Goal: Check status

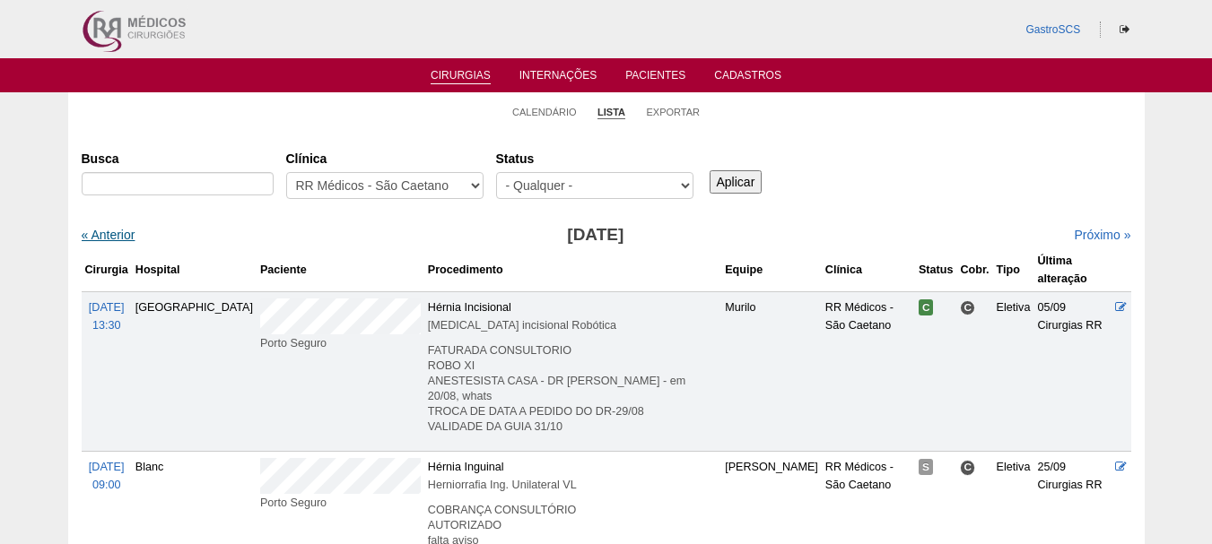
click at [105, 232] on link "« Anterior" at bounding box center [109, 235] width 54 height 14
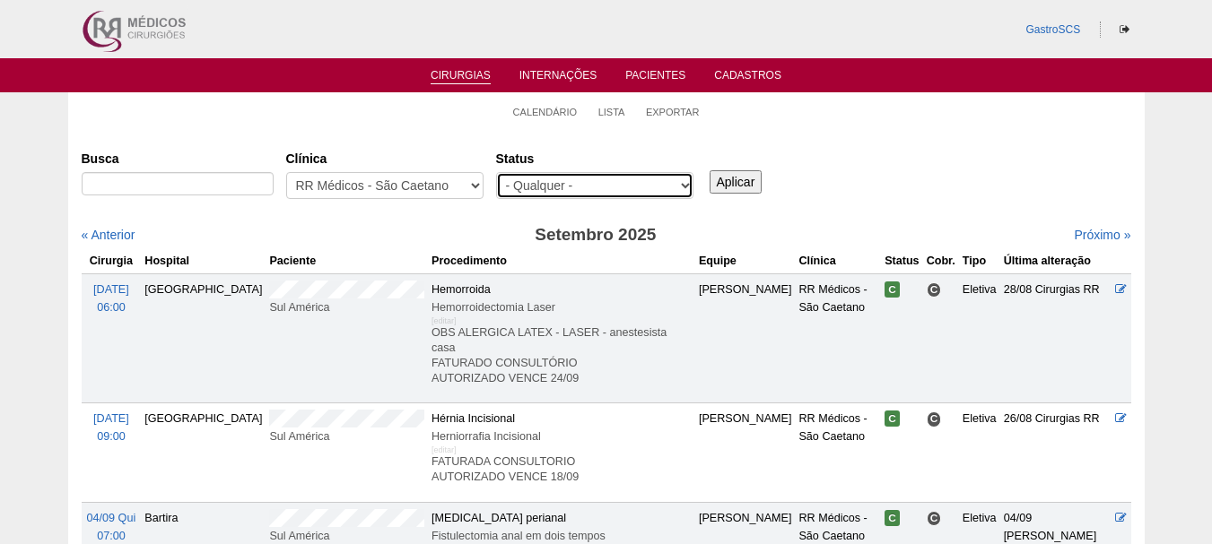
click at [543, 184] on select "- Qualquer - Reservada Confirmada Suspensa Cancelada" at bounding box center [594, 185] width 197 height 27
select select "conf"
click at [496, 172] on select "- Qualquer - Reservada Confirmada Suspensa Cancelada" at bounding box center [594, 185] width 197 height 27
click at [717, 183] on input "Aplicar" at bounding box center [735, 181] width 53 height 23
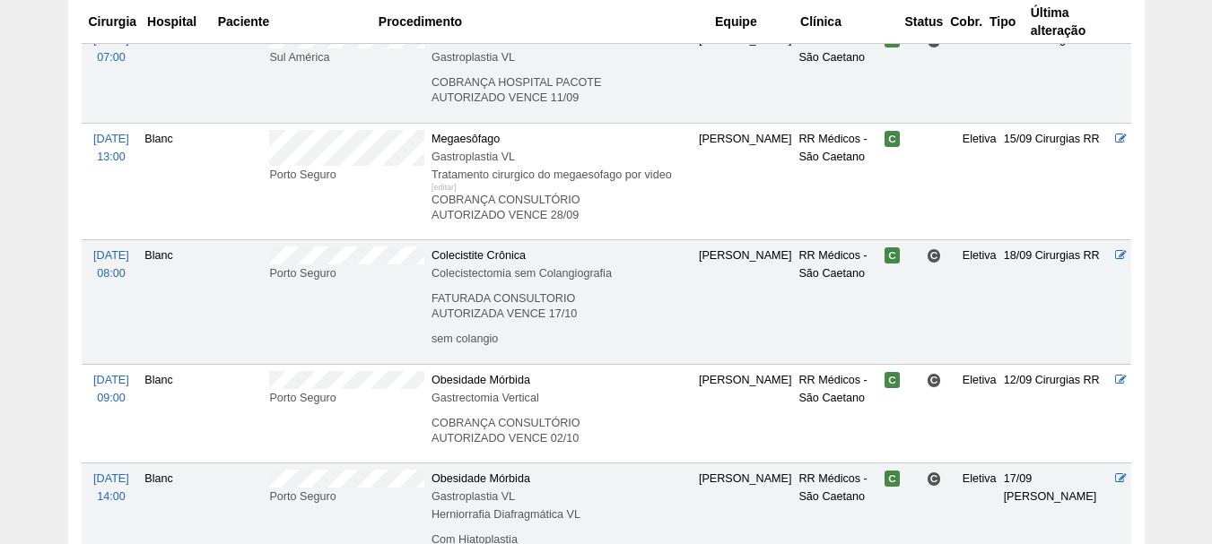
scroll to position [1435, 0]
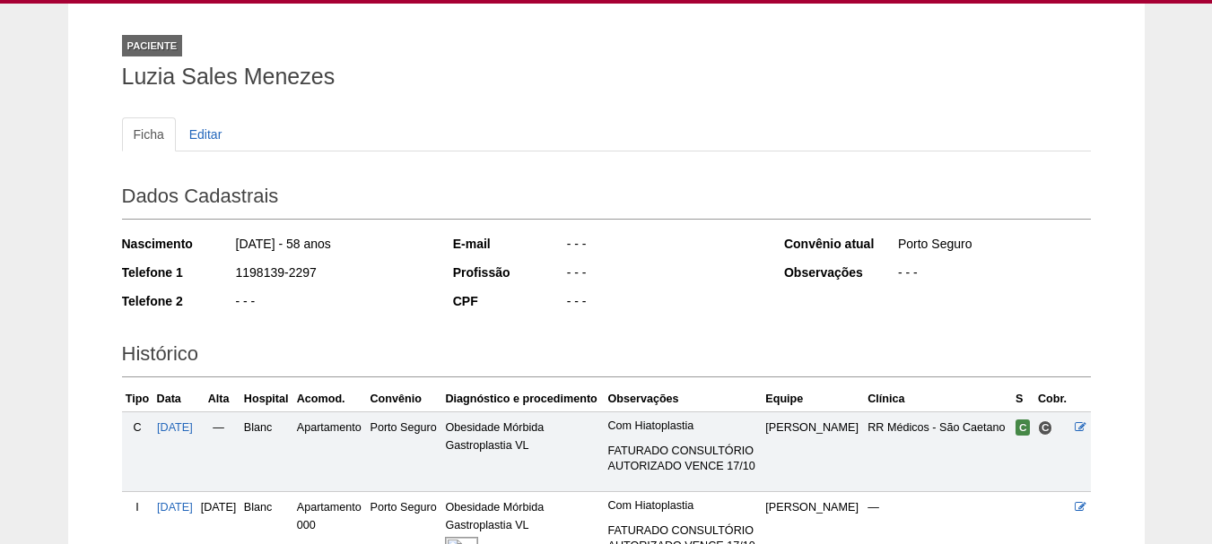
scroll to position [179, 0]
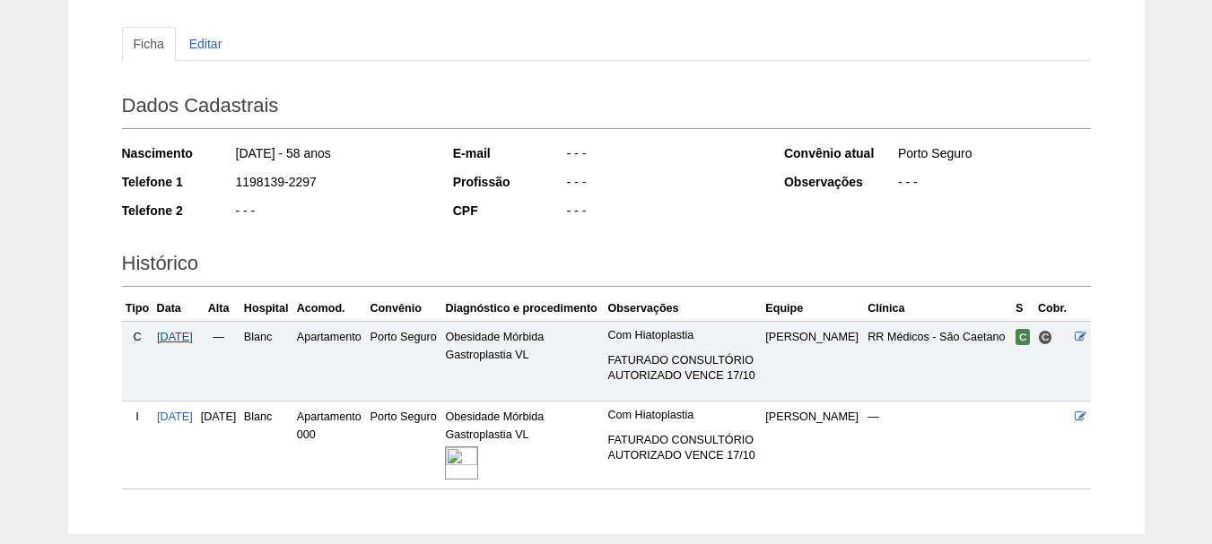
click at [185, 338] on span "17/09/2025" at bounding box center [175, 337] width 36 height 13
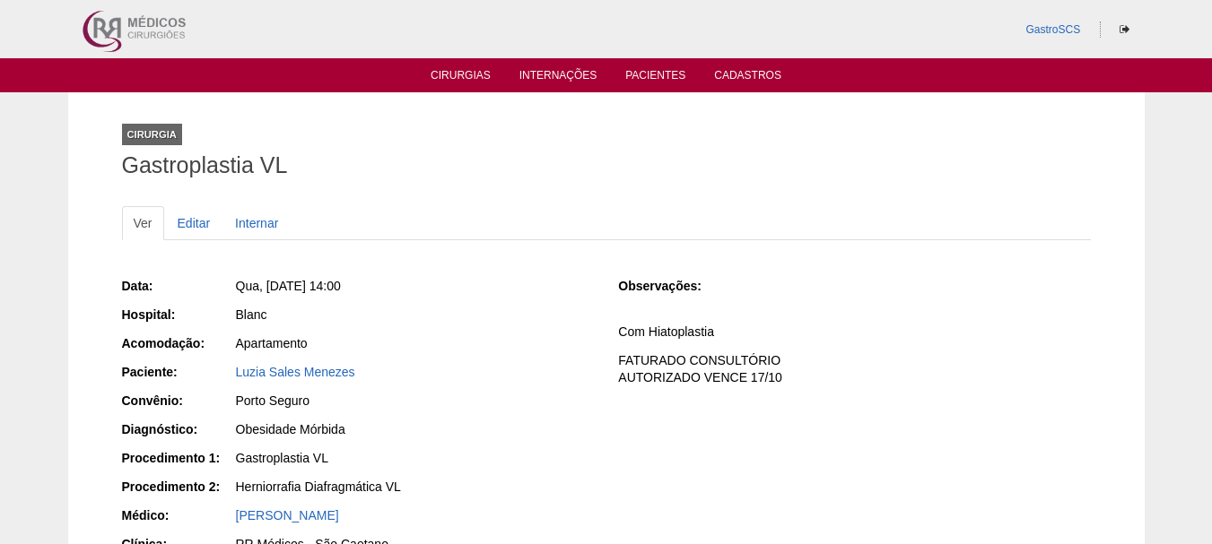
scroll to position [179, 0]
